Goal: Find contact information: Find contact information

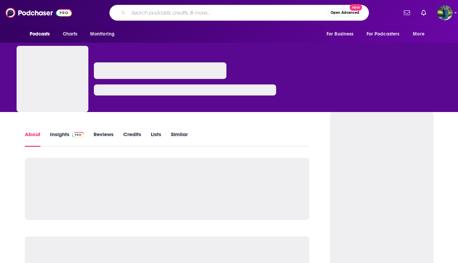
click at [166, 12] on input "Search podcasts, credits, & more..." at bounding box center [227, 12] width 199 height 11
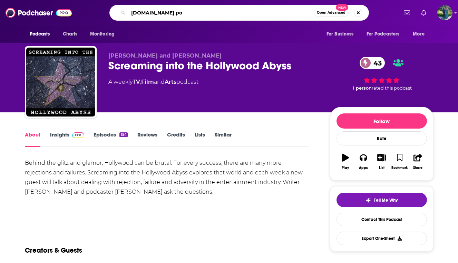
type input "[DOMAIN_NAME] pod"
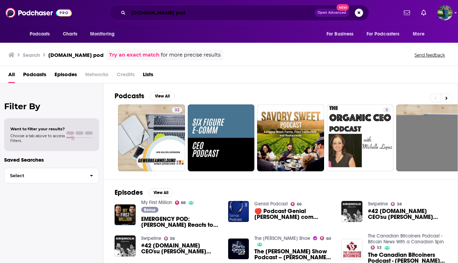
click at [174, 13] on input "[DOMAIN_NAME] pod" at bounding box center [221, 12] width 186 height 11
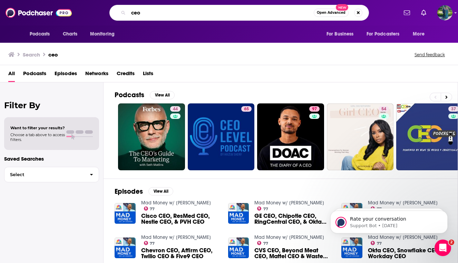
drag, startPoint x: 189, startPoint y: 13, endPoint x: 84, endPoint y: 11, distance: 105.6
click at [84, 11] on div "ceo Open Advanced New" at bounding box center [239, 13] width 317 height 16
paste input "[DOMAIN_NAME] | Dispatches from the frontiers of leadership"
type input "[DOMAIN_NAME] | Dispatches from the frontiers of leadership"
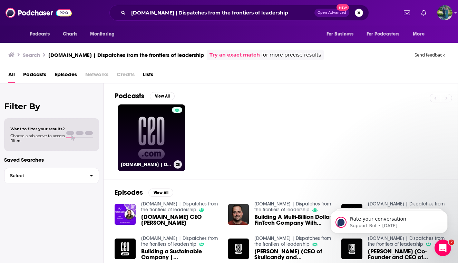
click at [159, 136] on link "[DOMAIN_NAME] | Dispatches from the frontiers of leadership" at bounding box center [151, 138] width 67 height 67
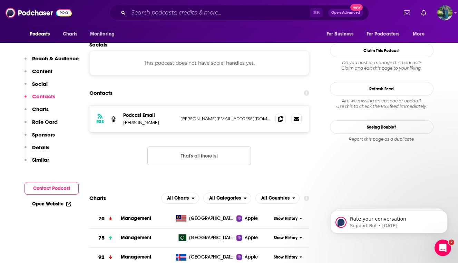
scroll to position [607, 0]
click at [283, 114] on span at bounding box center [280, 119] width 10 height 10
drag, startPoint x: 143, startPoint y: 81, endPoint x: 121, endPoint y: 81, distance: 21.7
click at [121, 106] on div "RSS Podcast Email [PERSON_NAME] [PERSON_NAME][EMAIL_ADDRESS][DOMAIN_NAME] [PERS…" at bounding box center [199, 119] width 220 height 27
copy p "[PERSON_NAME]"
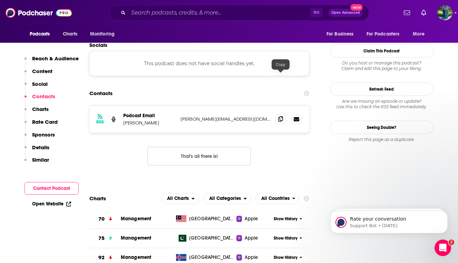
click at [282, 116] on icon at bounding box center [280, 119] width 5 height 6
